Goal: Task Accomplishment & Management: Use online tool/utility

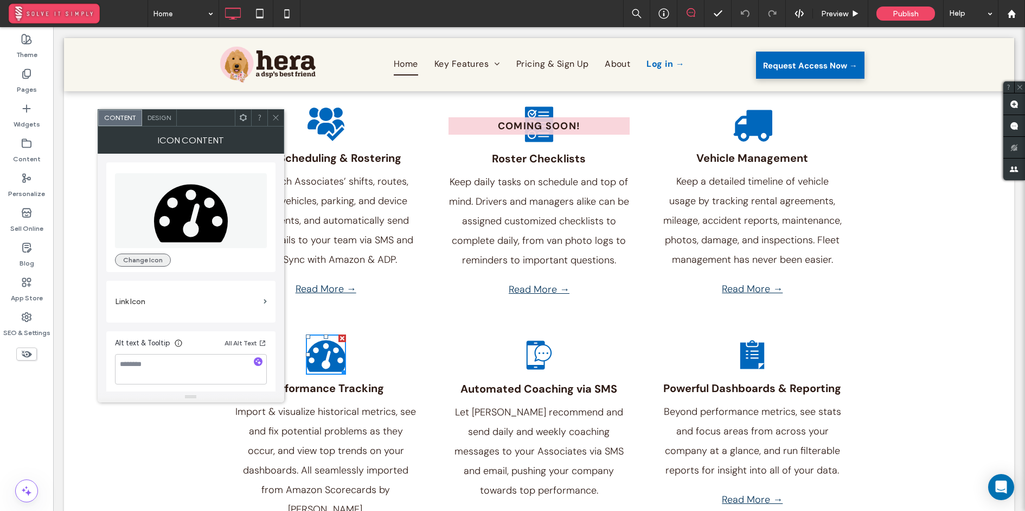
click at [152, 260] on button "Change Icon" at bounding box center [143, 259] width 56 height 13
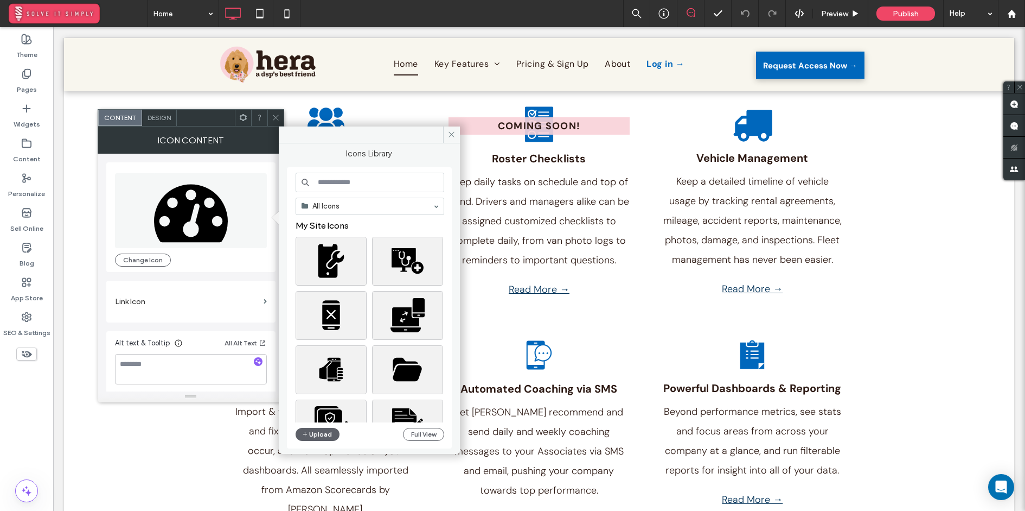
click at [337, 173] on input at bounding box center [370, 183] width 149 height 20
type input "**********"
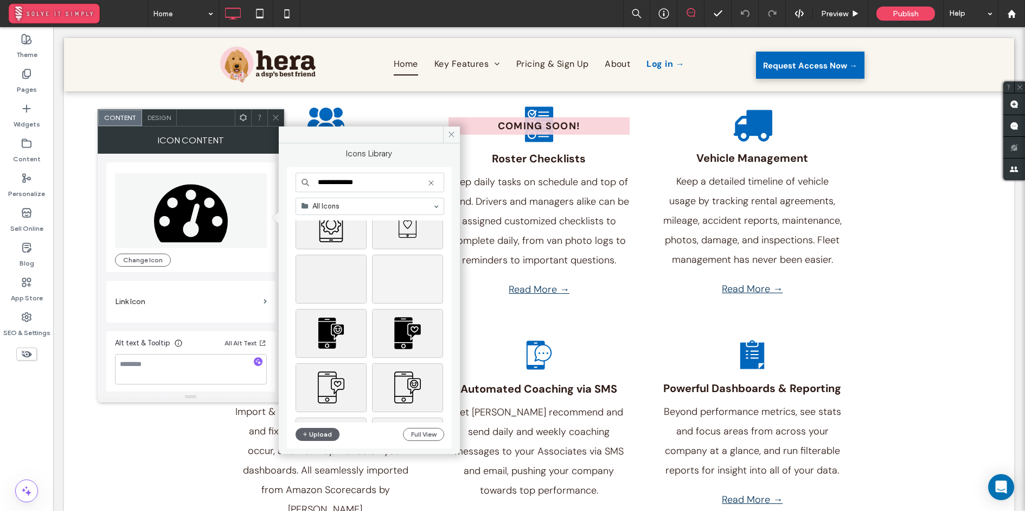
scroll to position [6007, 0]
click at [342, 278] on div "Select" at bounding box center [331, 276] width 71 height 49
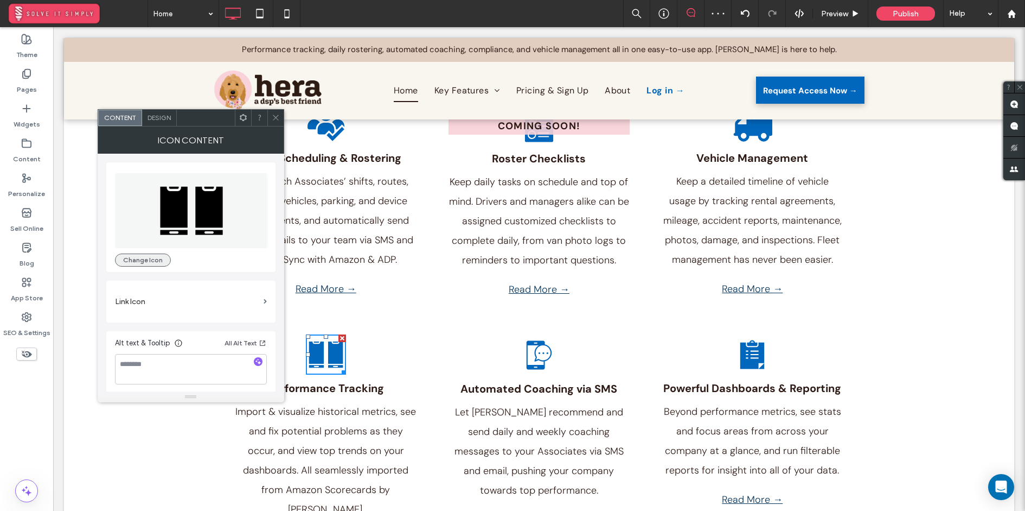
click at [123, 260] on button "Change Icon" at bounding box center [143, 259] width 56 height 13
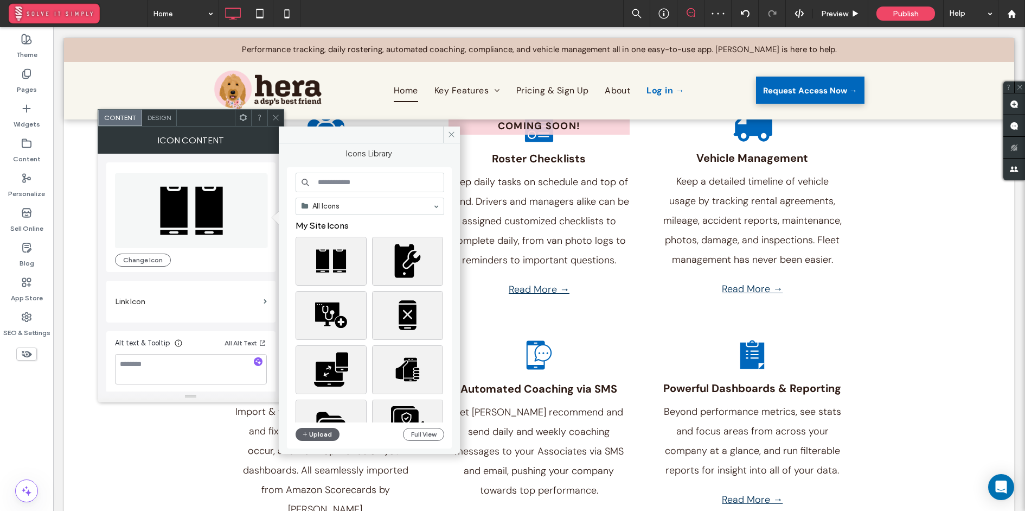
click at [360, 187] on input at bounding box center [370, 183] width 149 height 20
type input "**********"
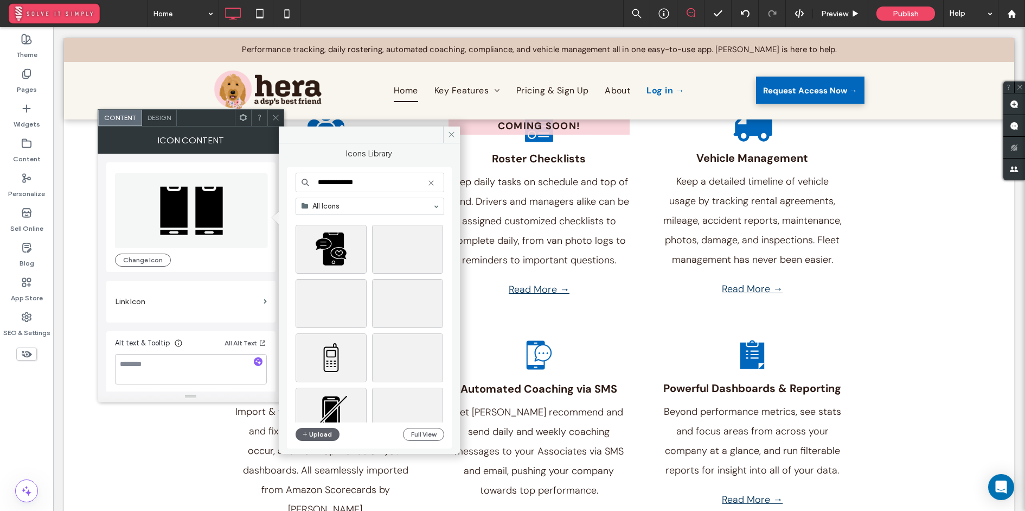
scroll to position [1192, 0]
click at [436, 204] on span "All Icons" at bounding box center [370, 206] width 148 height 16
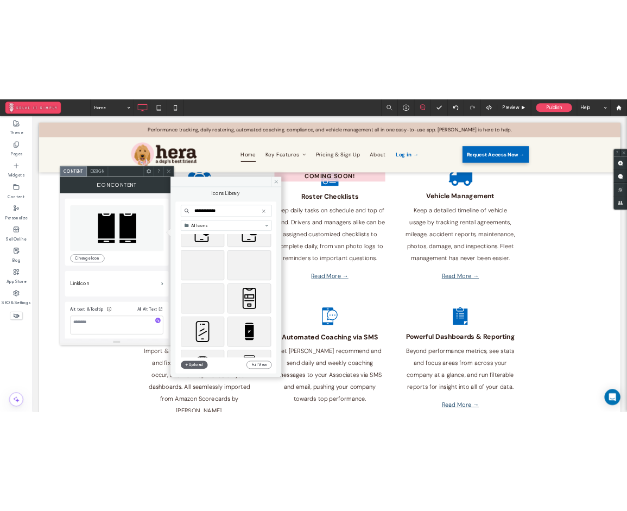
scroll to position [297, 0]
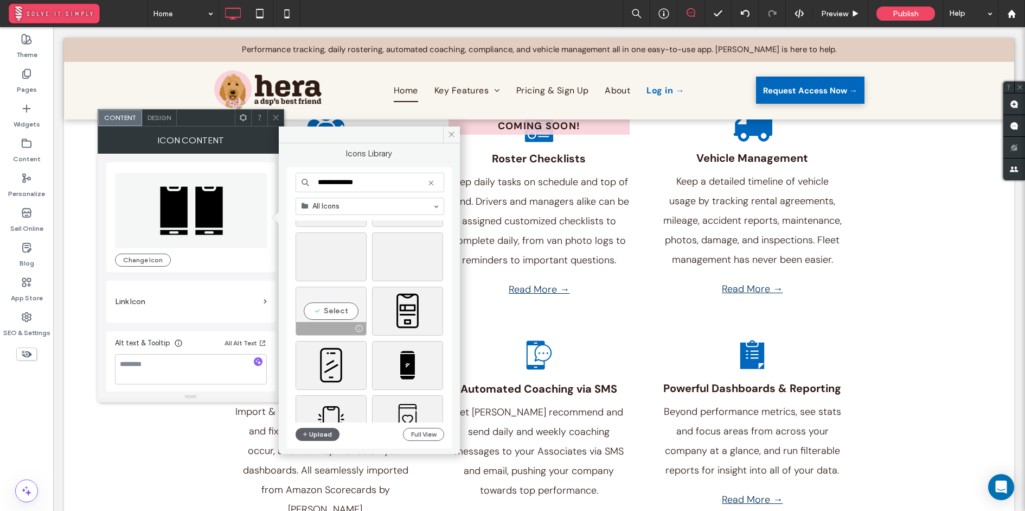
click at [339, 314] on div "Select" at bounding box center [331, 310] width 71 height 49
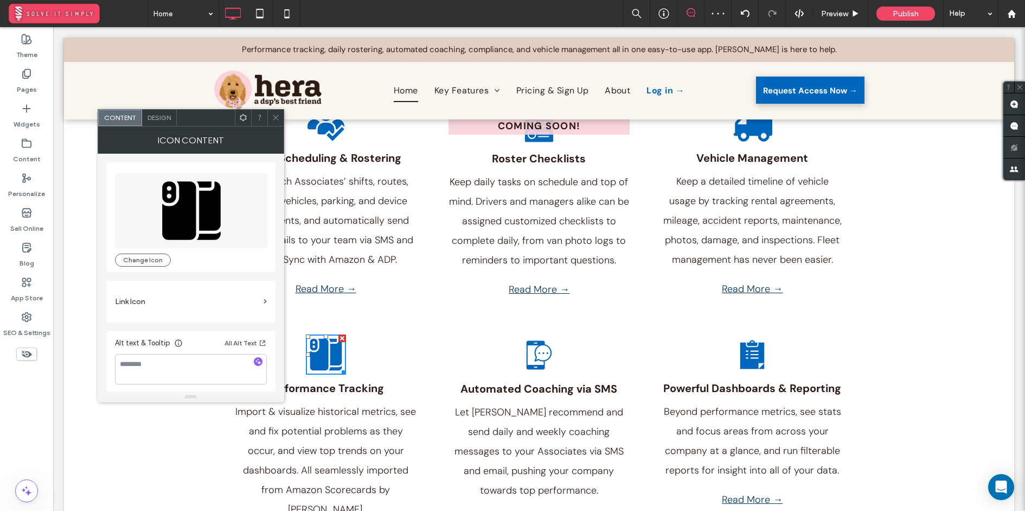
click at [283, 119] on div at bounding box center [275, 118] width 16 height 16
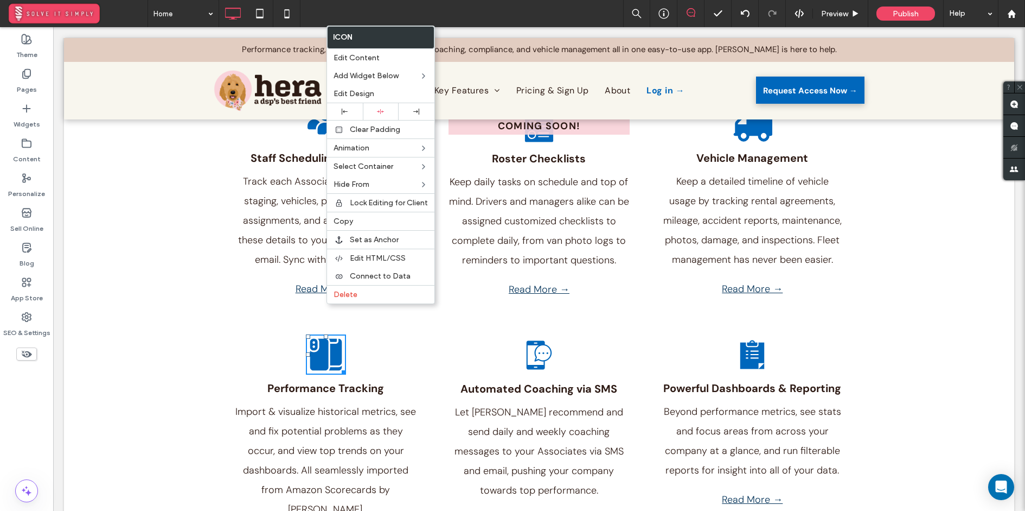
click at [326, 339] on icon at bounding box center [319, 355] width 18 height 32
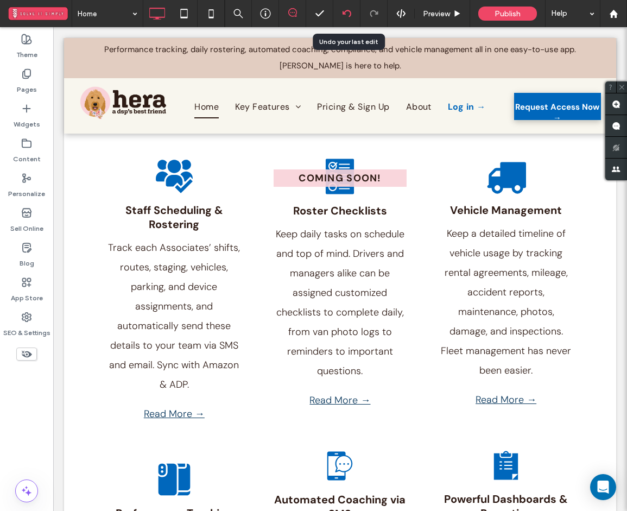
click at [341, 12] on div at bounding box center [346, 13] width 27 height 9
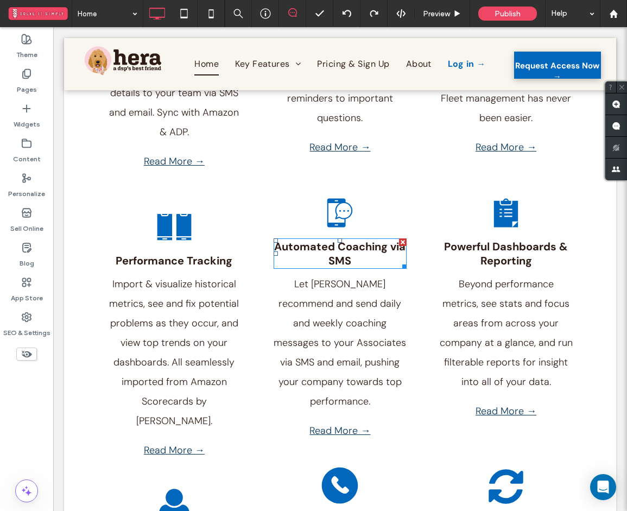
scroll to position [1667, 0]
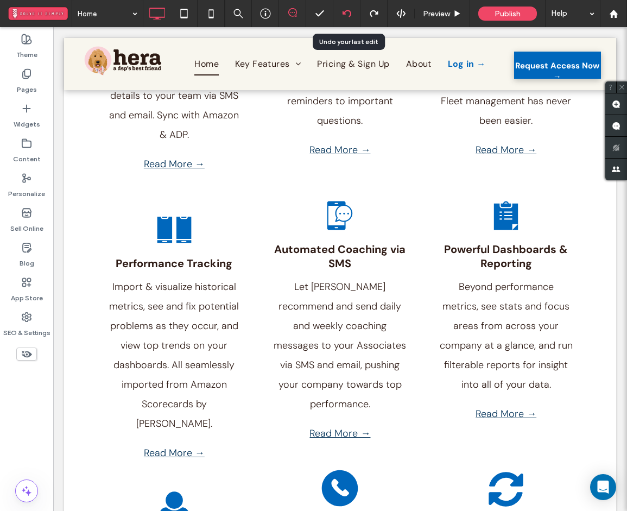
click at [349, 10] on use at bounding box center [346, 13] width 9 height 7
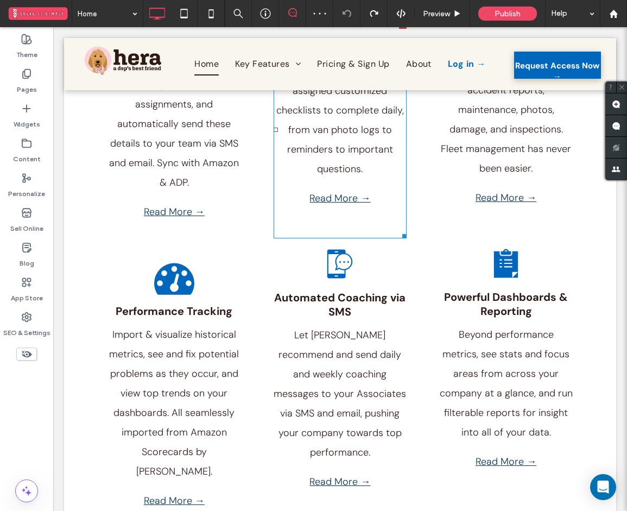
scroll to position [1590, 0]
